Goal: Information Seeking & Learning: Learn about a topic

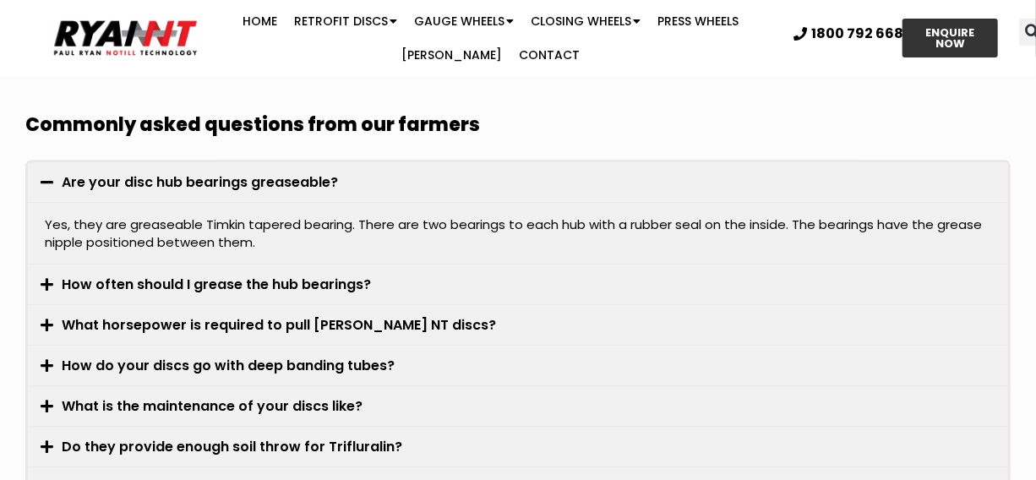
scroll to position [4579, 0]
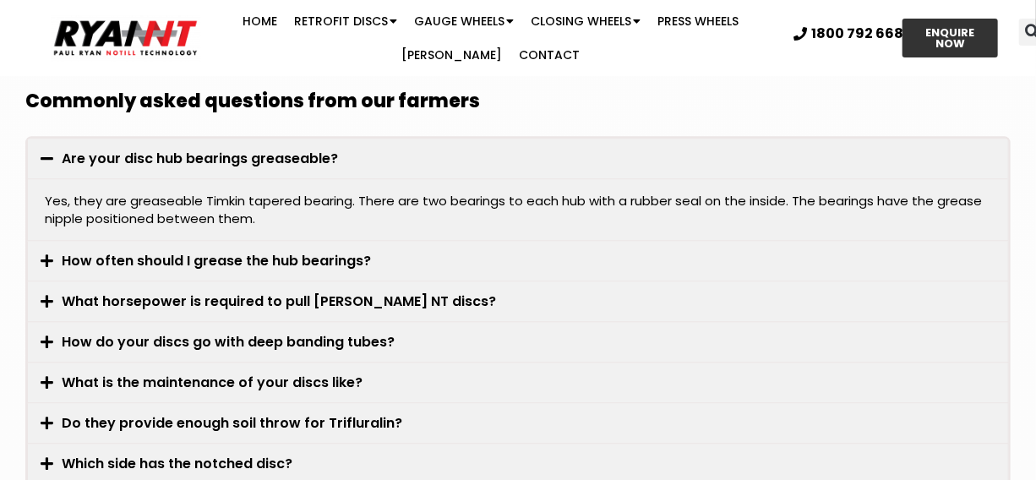
click at [215, 251] on link "How often should I grease the hub bearings?" at bounding box center [217, 260] width 309 height 19
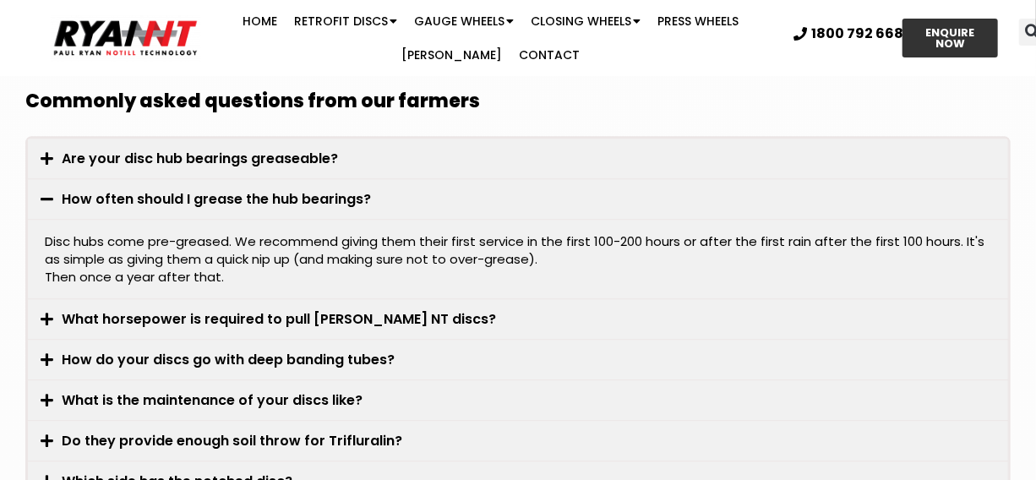
click at [283, 390] on link "What is the maintenance of your discs like?" at bounding box center [213, 399] width 301 height 19
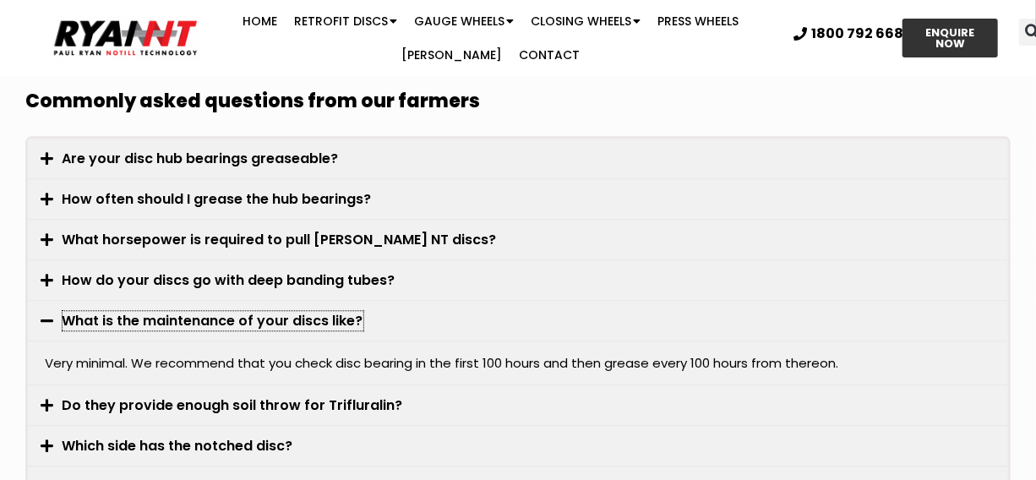
scroll to position [4158, 0]
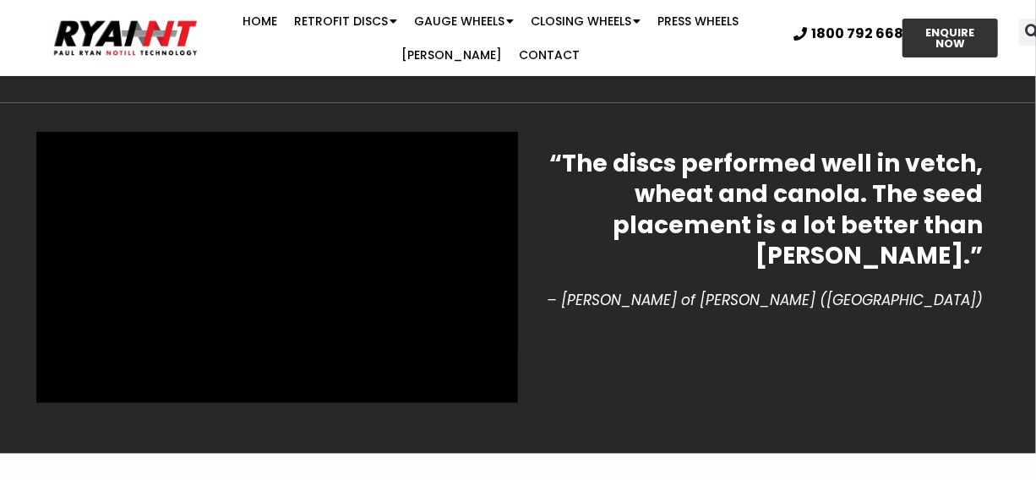
drag, startPoint x: 1034, startPoint y: 324, endPoint x: 1030, endPoint y: 344, distance: 20.7
click at [1030, 344] on section "“The discs performed well in vetch, wheat and canola. The seed placement is a l…" at bounding box center [518, 278] width 1036 height 351
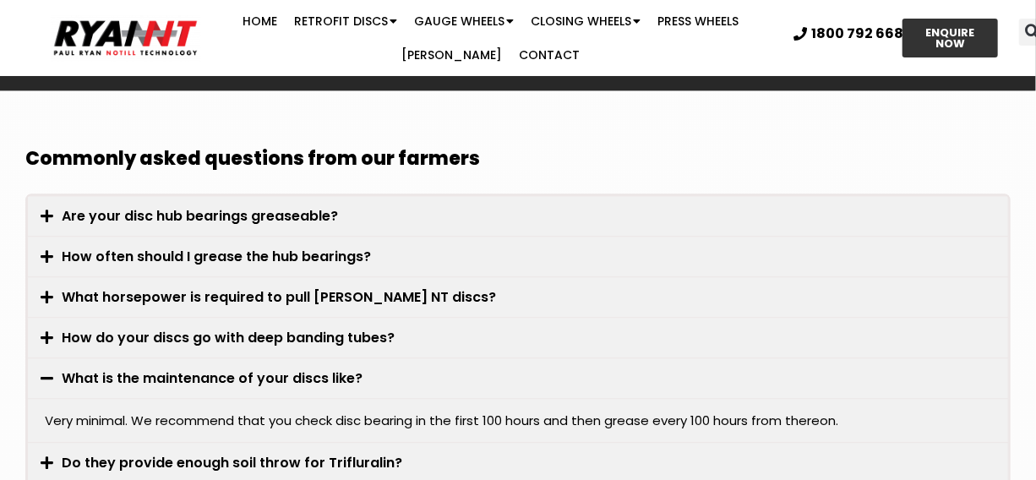
scroll to position [4782, 0]
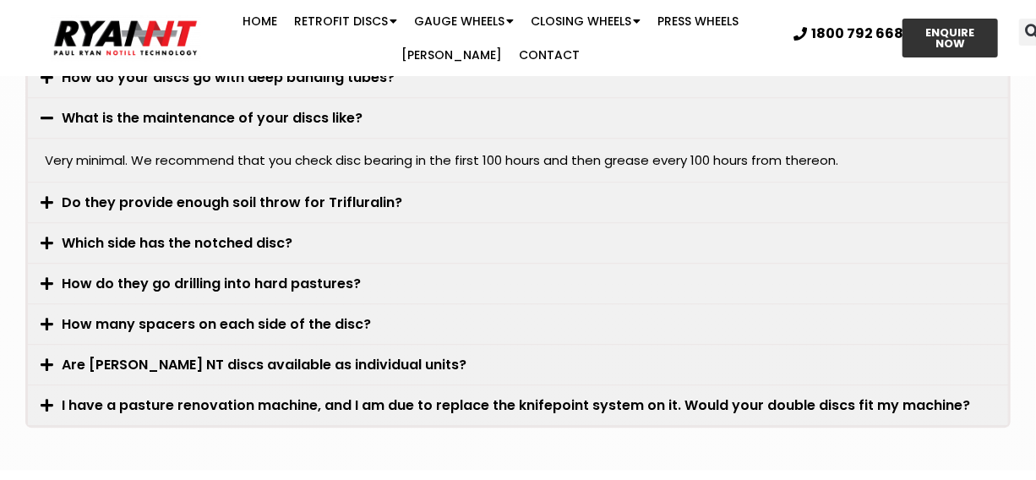
click at [194, 193] on link "Do they provide enough soil throw for Trifluralin?" at bounding box center [233, 202] width 340 height 19
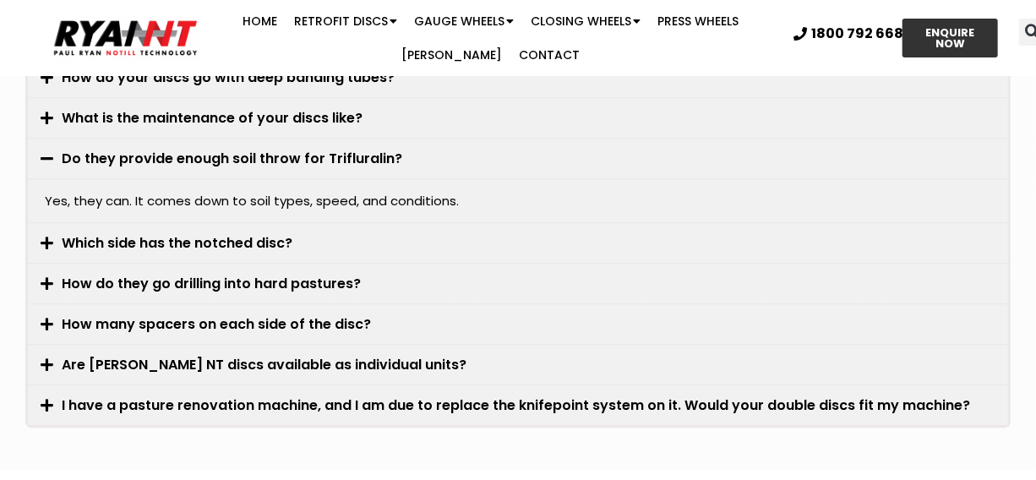
click at [230, 233] on link "Which side has the notched disc?" at bounding box center [178, 242] width 231 height 19
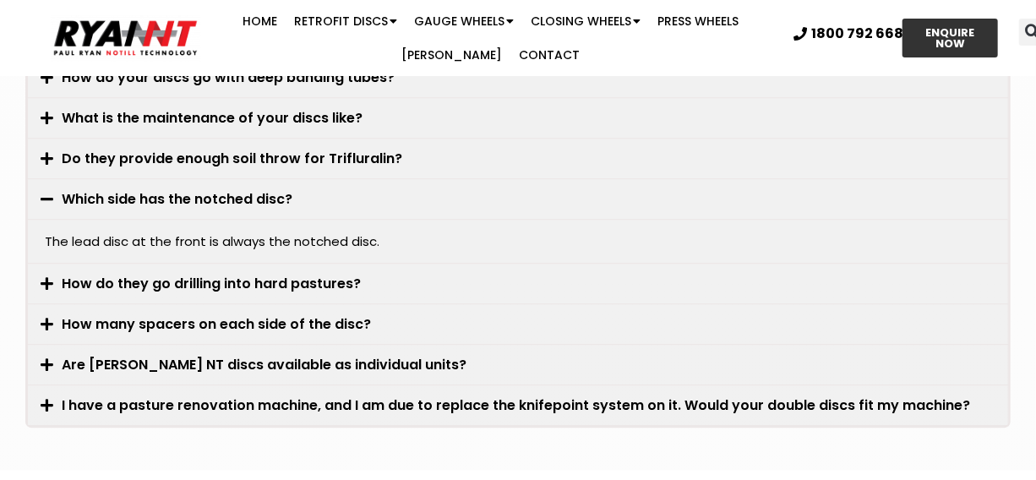
click at [244, 314] on link "How many spacers on each side of the disc?" at bounding box center [217, 323] width 309 height 19
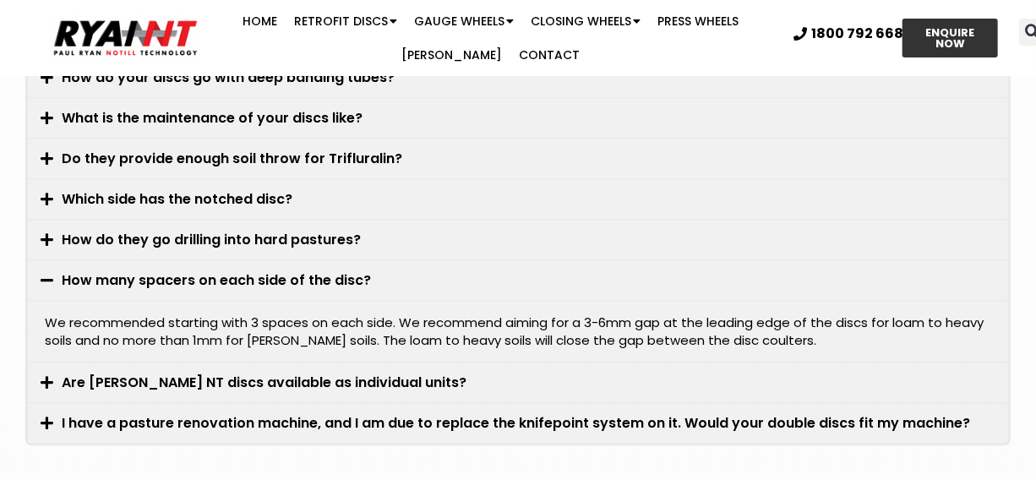
click at [248, 373] on link "Are RYAN NT discs available as individual units?" at bounding box center [265, 382] width 405 height 19
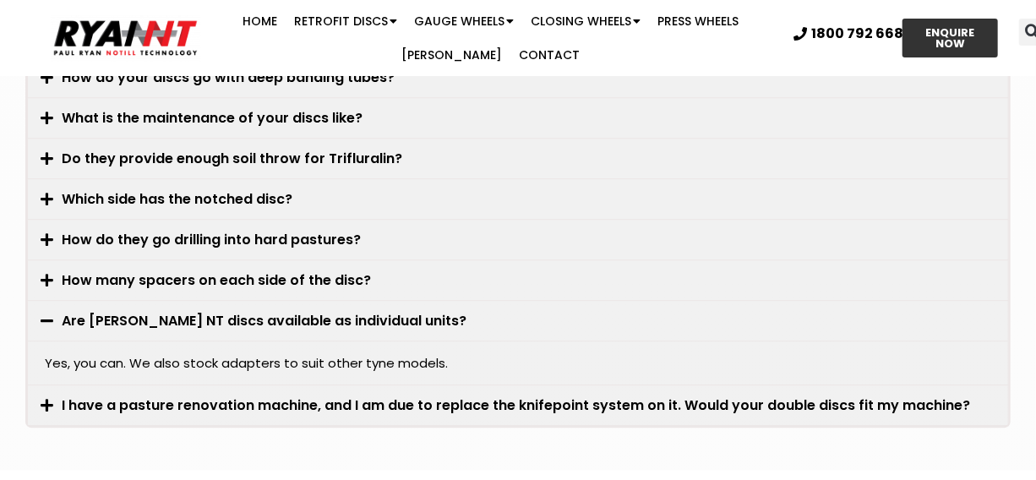
click at [286, 395] on link "I have a pasture renovation machine, and I am due to replace the knifepoint sys…" at bounding box center [517, 404] width 908 height 19
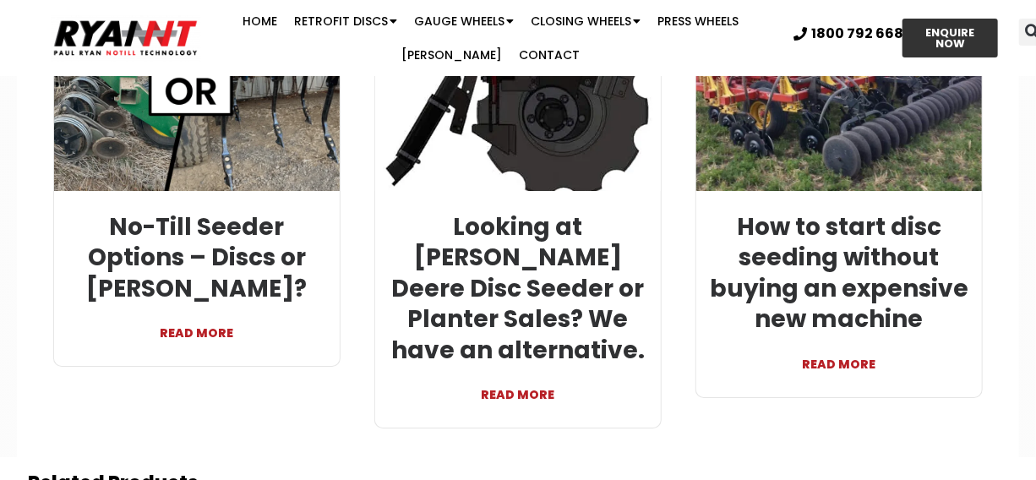
scroll to position [5361, 0]
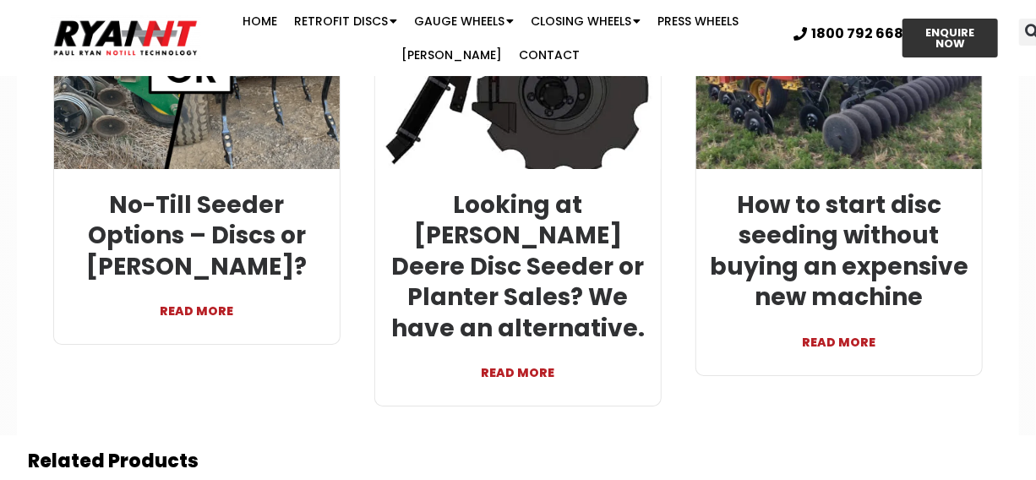
click at [837, 317] on link "READ MORE" at bounding box center [839, 333] width 260 height 41
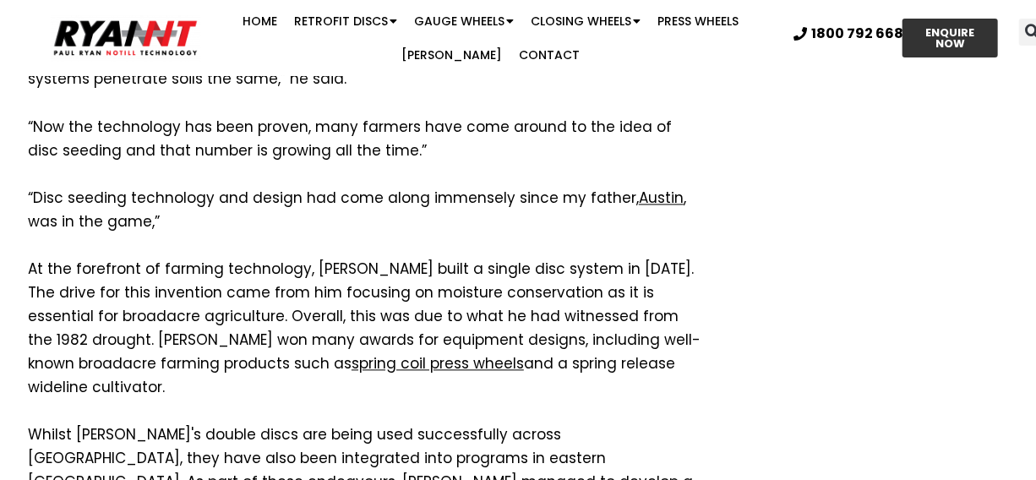
scroll to position [1411, 0]
